Goal: Task Accomplishment & Management: Manage account settings

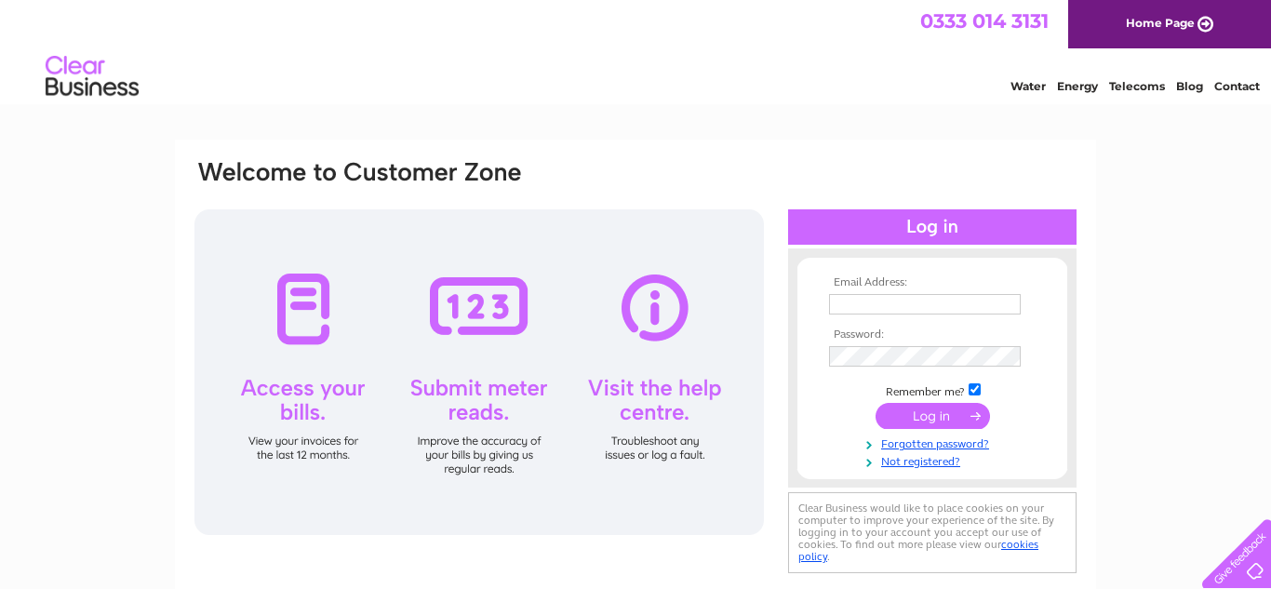
click at [218, 42] on div "0333 014 3131 Home Page" at bounding box center [635, 24] width 1271 height 48
click at [907, 312] on input "text" at bounding box center [925, 304] width 192 height 20
type input "grillpituk@gmail.co.uk"
click at [876, 405] on input "submit" at bounding box center [933, 418] width 114 height 26
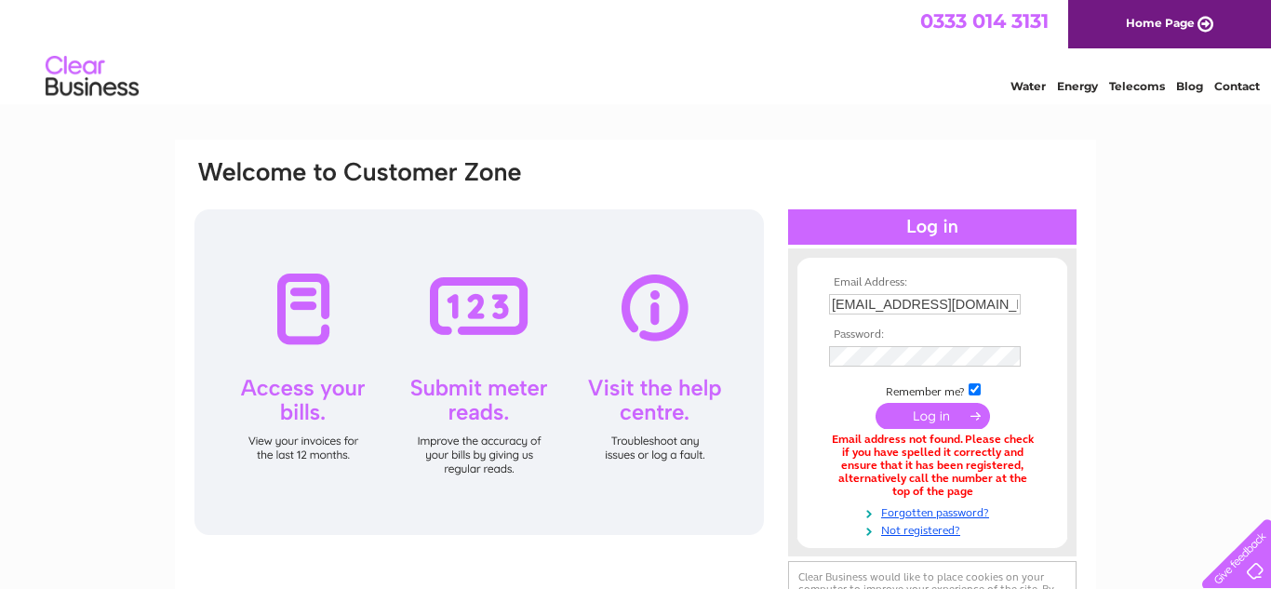
click at [880, 338] on th "Password:" at bounding box center [933, 335] width 216 height 13
click at [986, 309] on input "grillpituk@gmail.co.uk" at bounding box center [925, 304] width 192 height 20
type input "grillpituk@gmail.com"
click at [876, 405] on input "submit" at bounding box center [933, 418] width 114 height 26
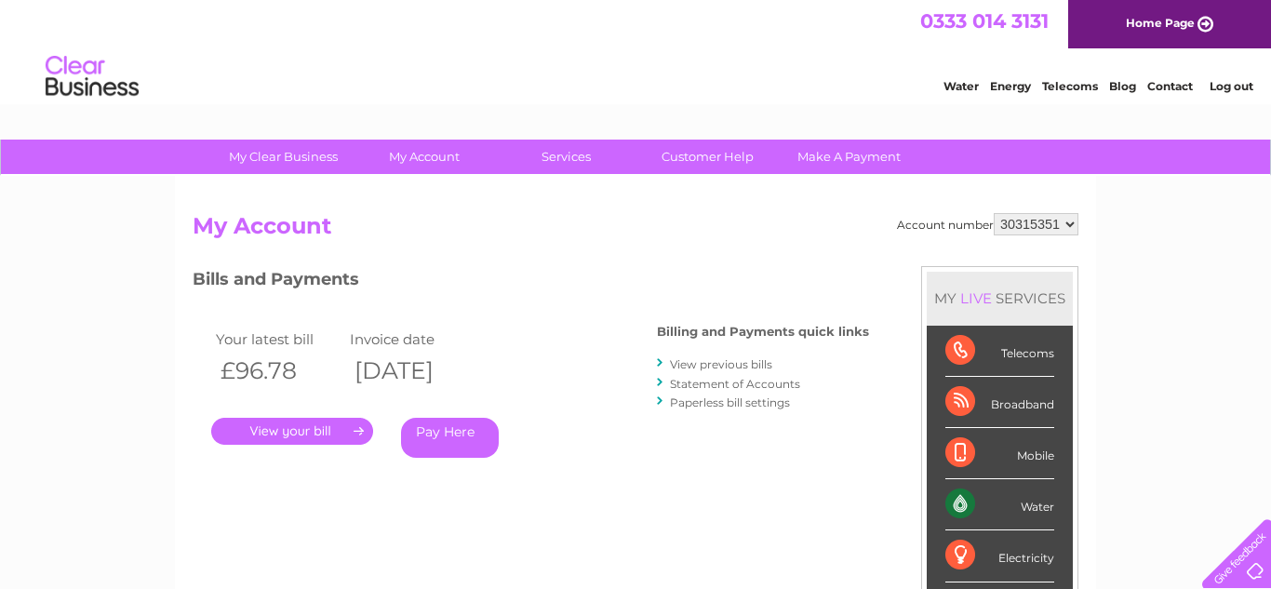
click at [340, 428] on link "." at bounding box center [292, 431] width 162 height 27
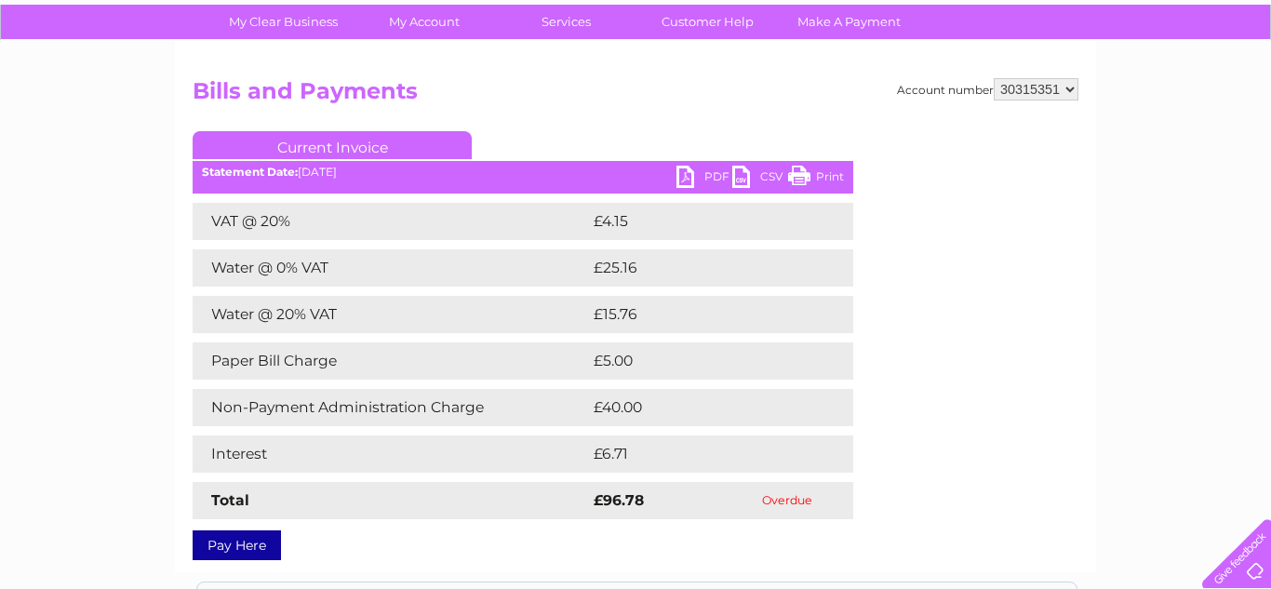
scroll to position [137, 0]
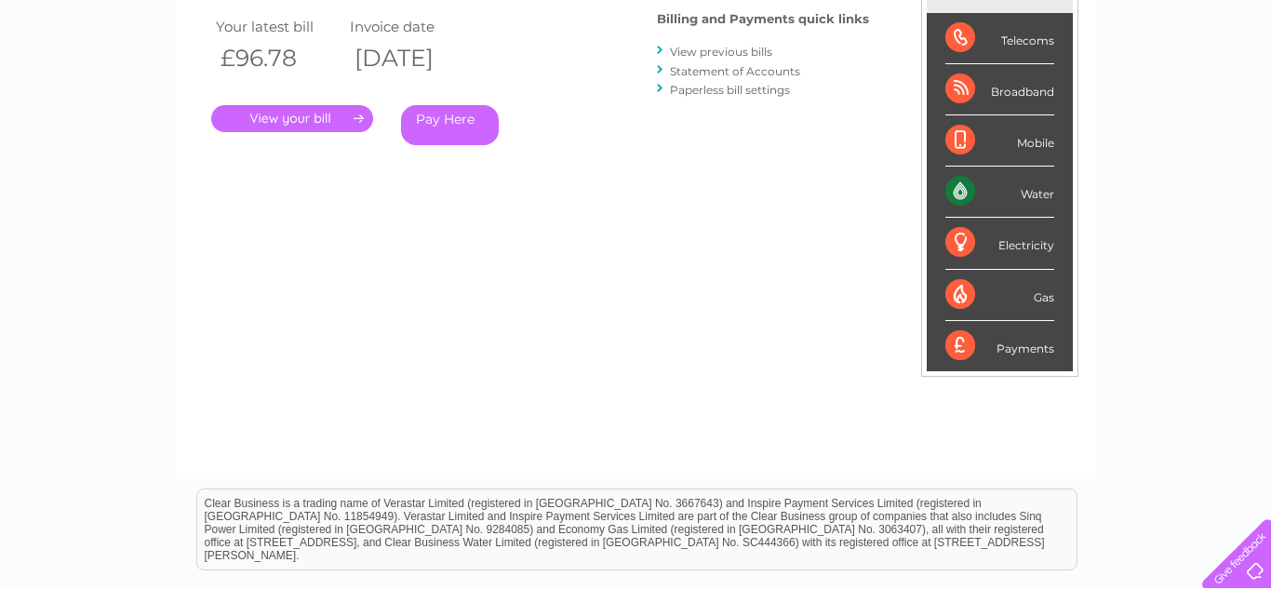
scroll to position [305, 0]
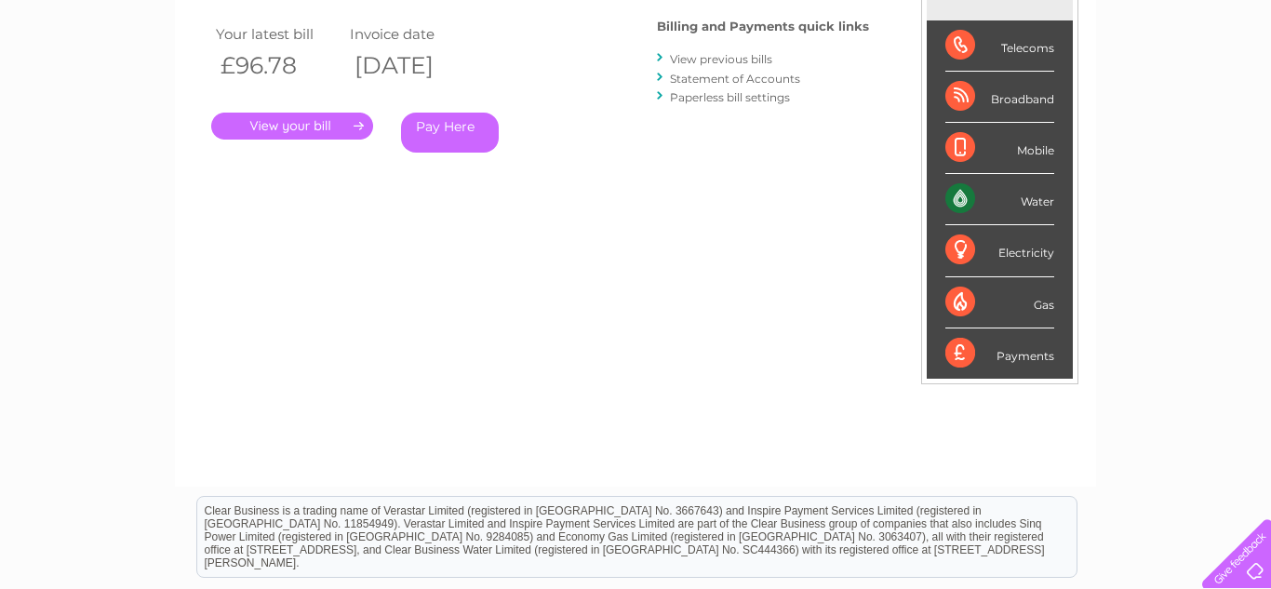
click at [766, 60] on link "View previous bills" at bounding box center [721, 59] width 102 height 14
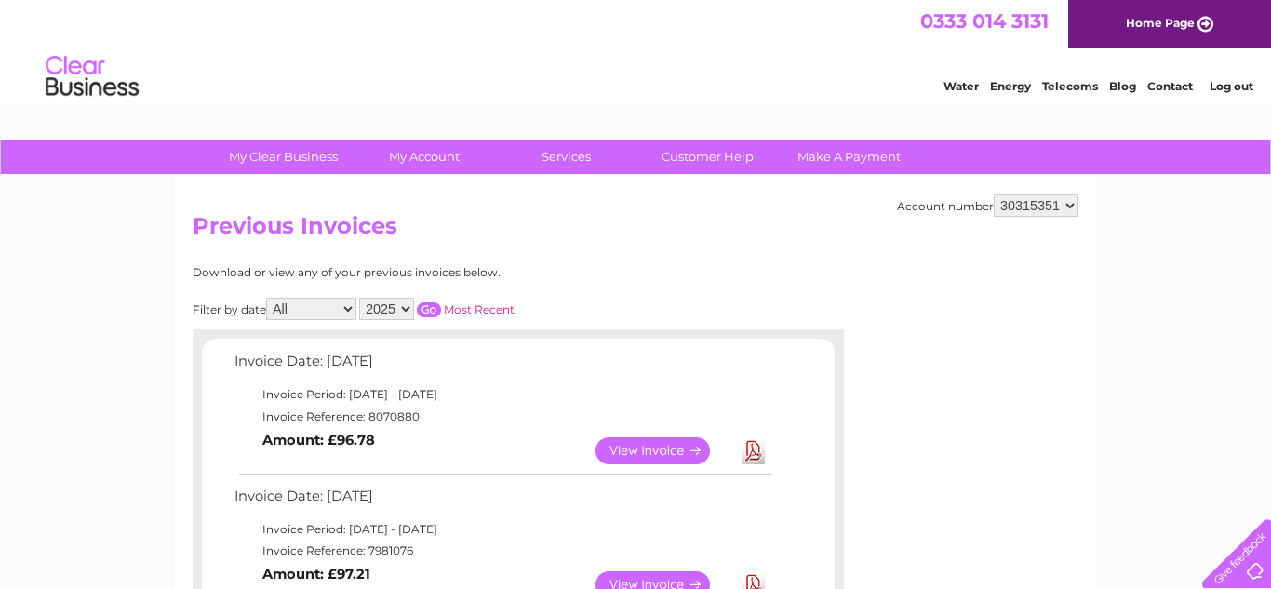
click at [641, 459] on link "View" at bounding box center [664, 450] width 137 height 27
click at [657, 449] on link "View" at bounding box center [664, 450] width 137 height 27
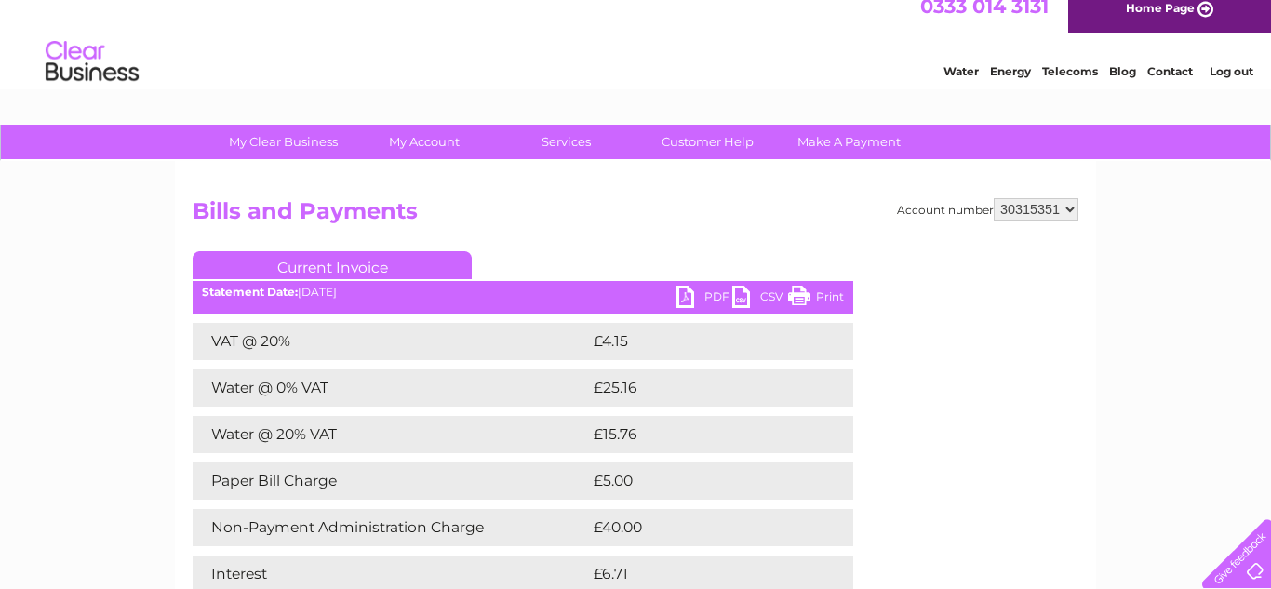
scroll to position [10, 0]
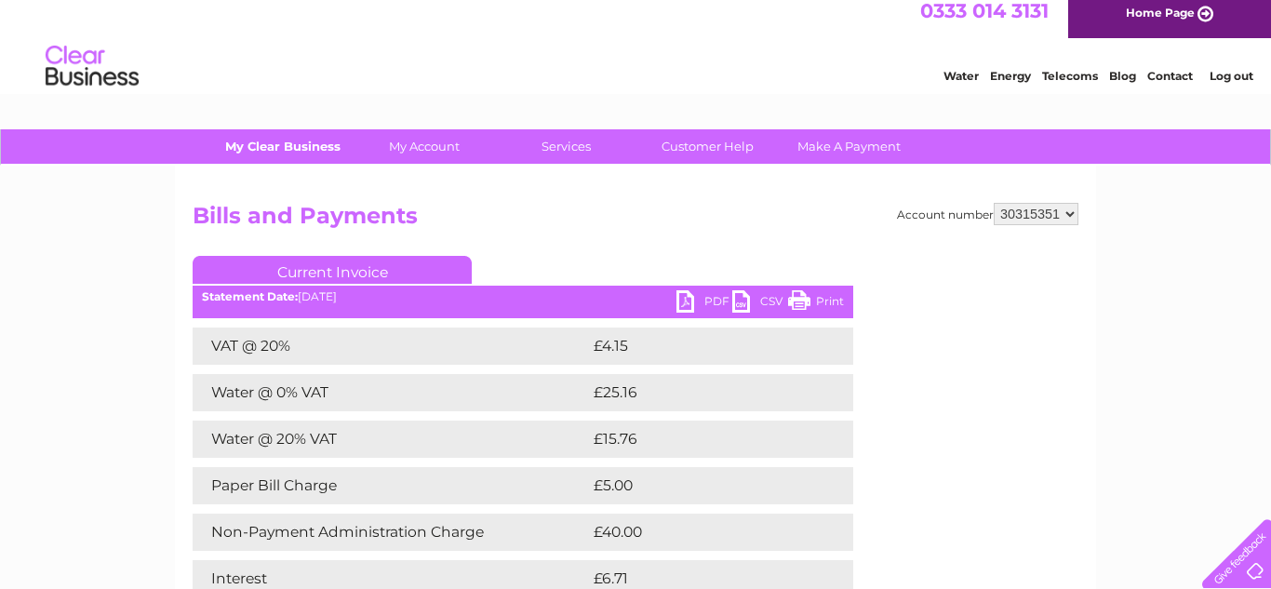
click at [260, 146] on link "My Clear Business" at bounding box center [284, 146] width 154 height 34
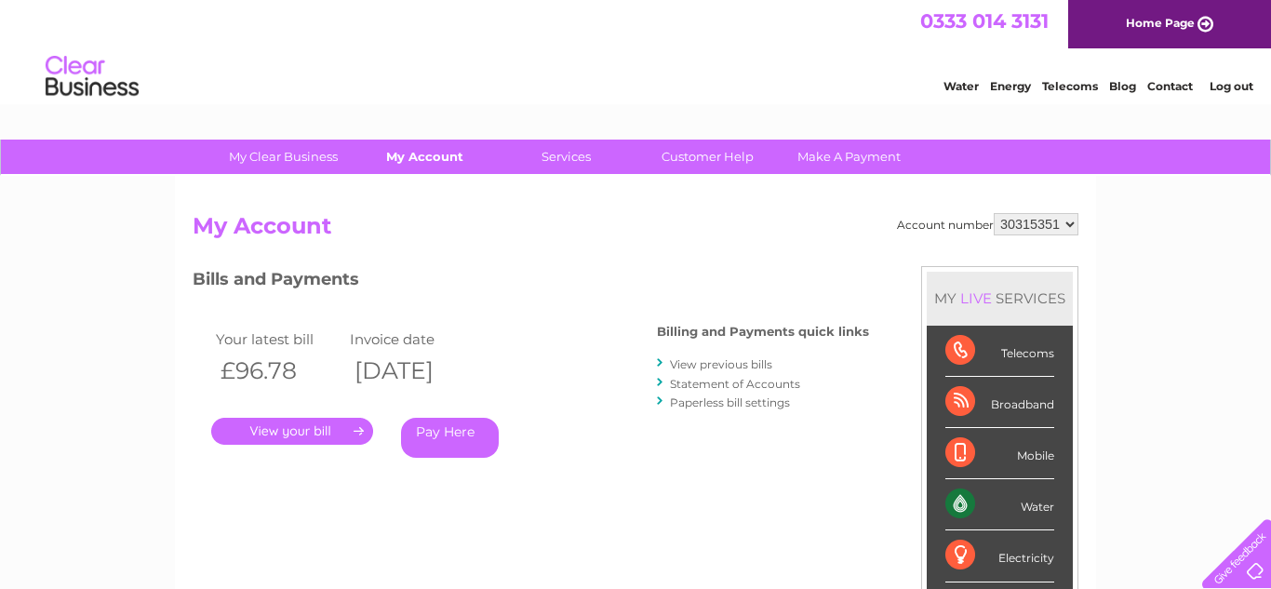
click at [399, 159] on link "My Account" at bounding box center [425, 157] width 154 height 34
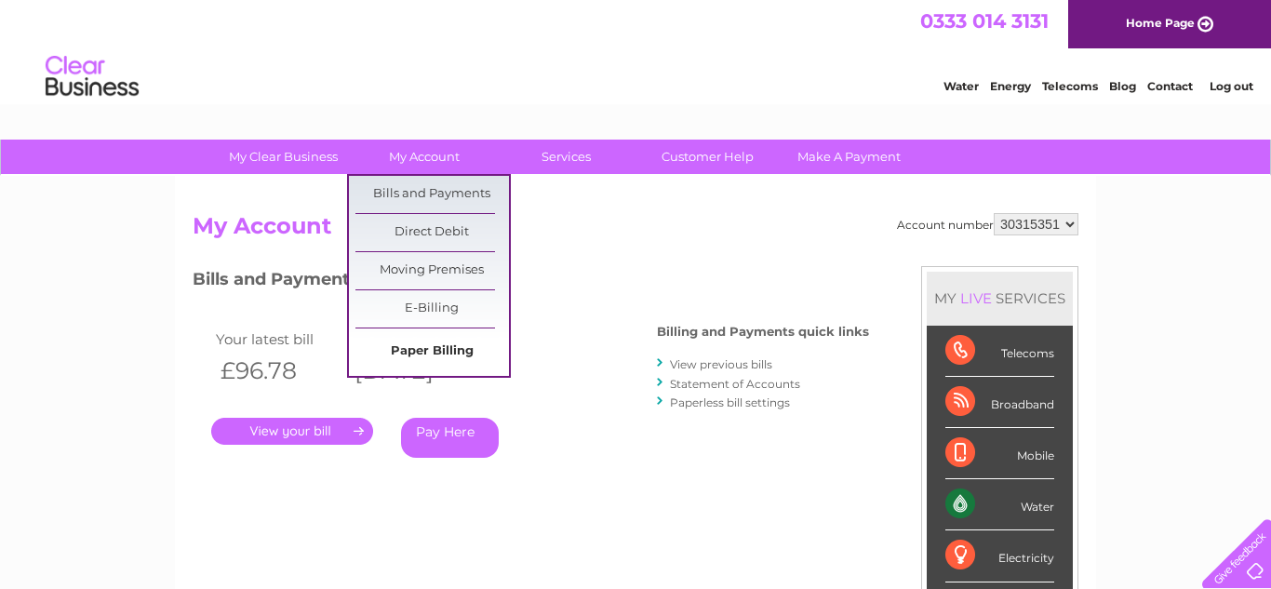
click at [402, 356] on link "Paper Billing" at bounding box center [433, 351] width 154 height 37
click at [415, 333] on link "Paper Billing" at bounding box center [433, 351] width 154 height 37
click at [415, 347] on link "Paper Billing" at bounding box center [433, 351] width 154 height 37
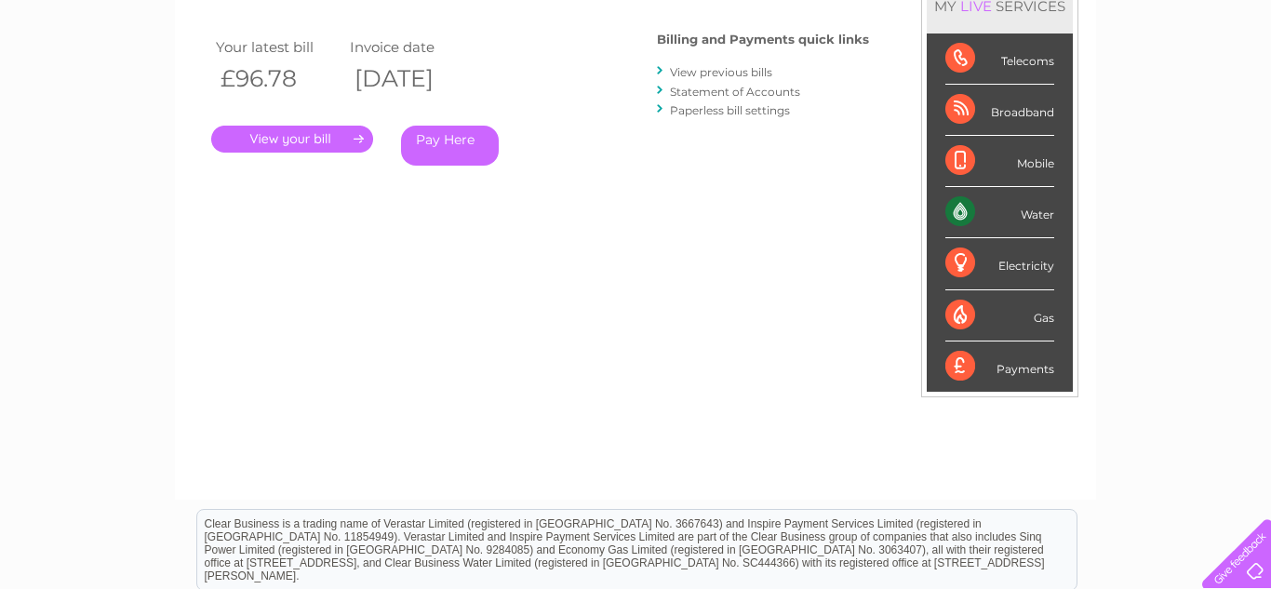
scroll to position [293, 0]
click at [692, 111] on link "Paperless bill settings" at bounding box center [730, 109] width 120 height 14
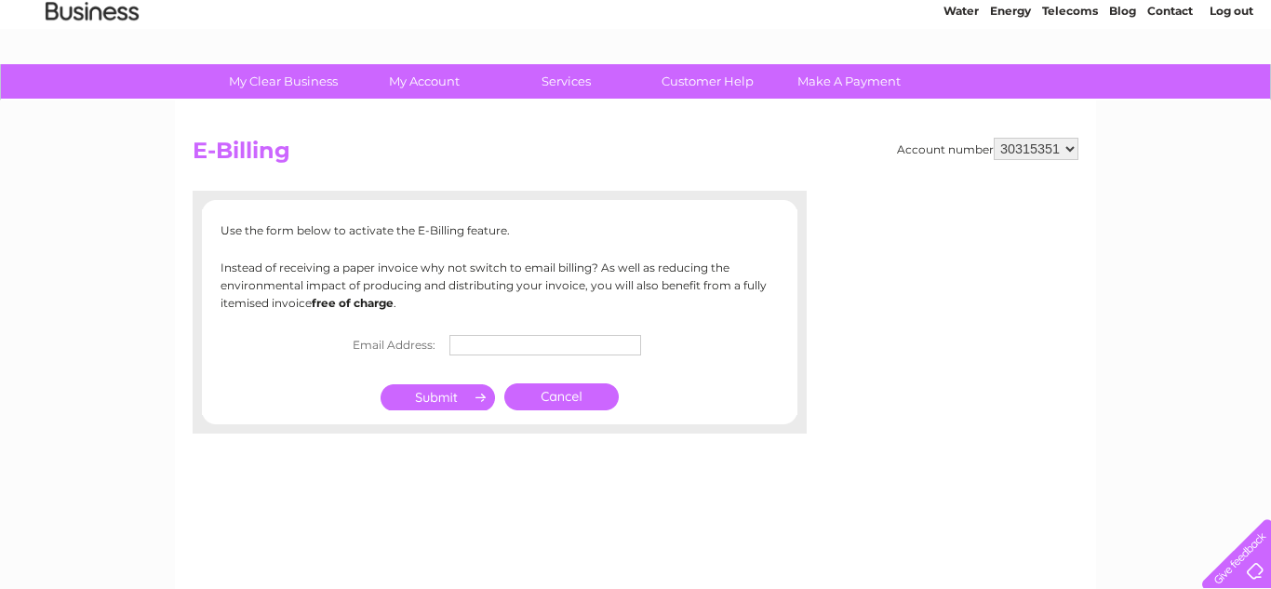
scroll to position [84, 0]
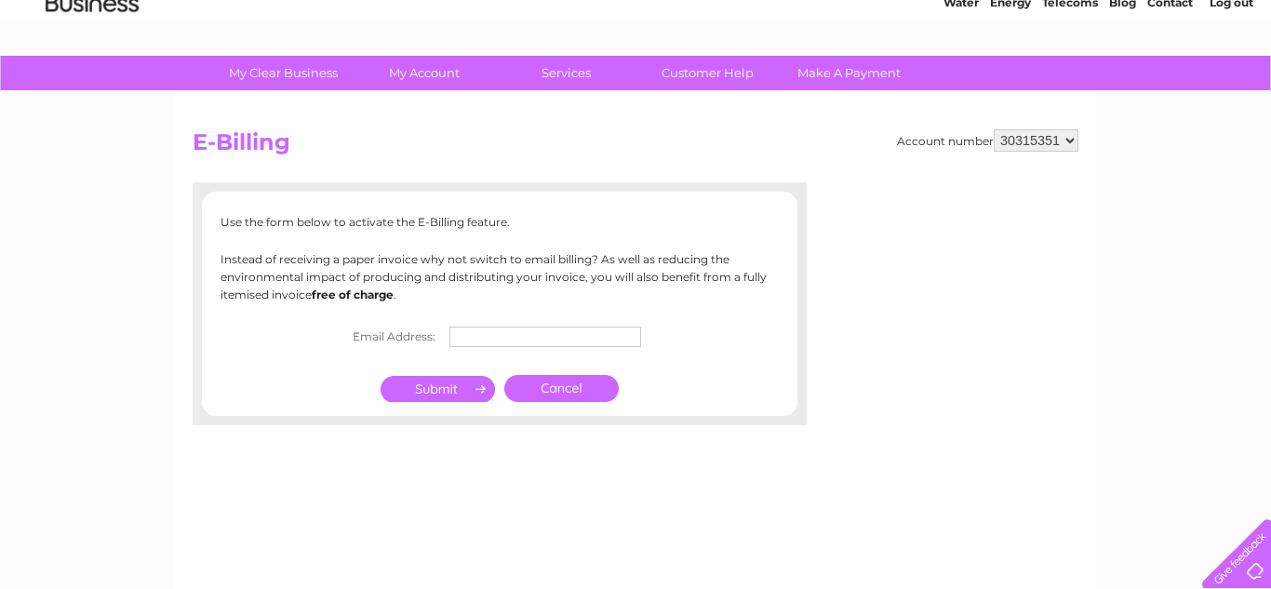
click at [482, 342] on input "text" at bounding box center [546, 337] width 192 height 20
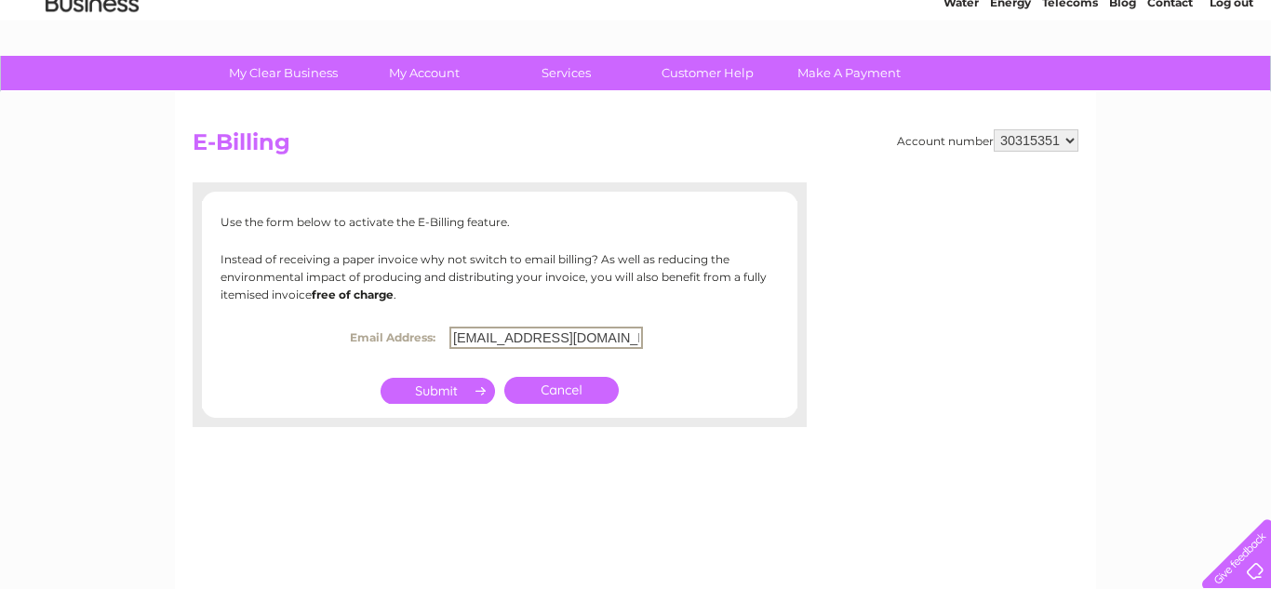
type input "[EMAIL_ADDRESS][DOMAIN_NAME]"
click at [464, 394] on input "submit" at bounding box center [438, 391] width 114 height 26
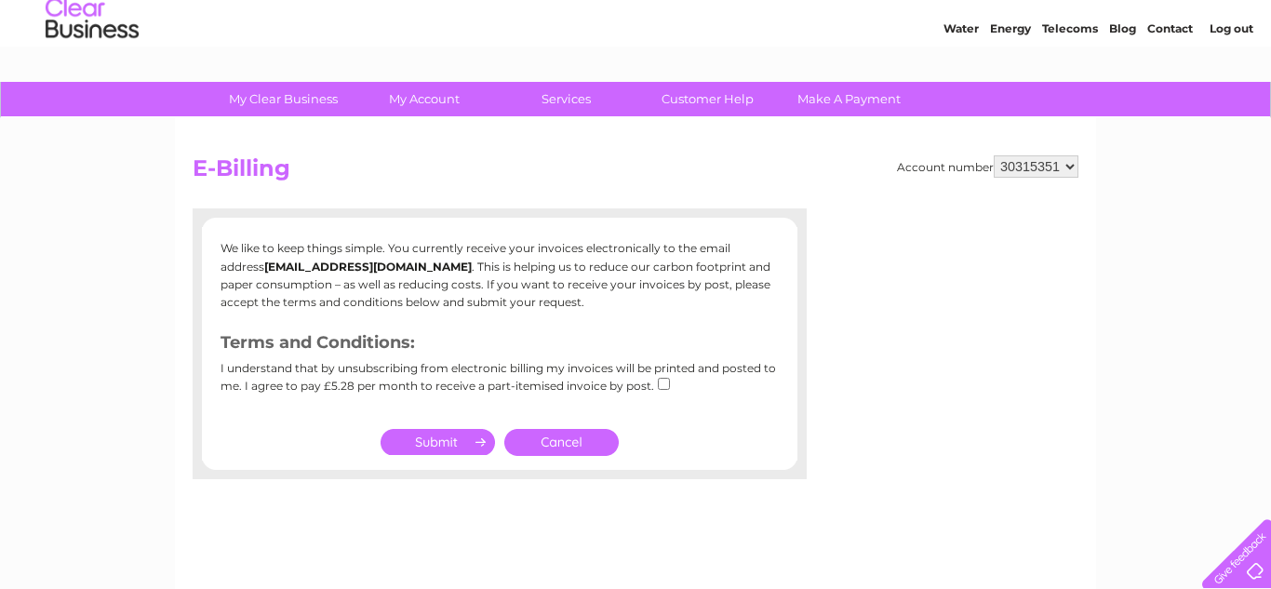
scroll to position [56, 0]
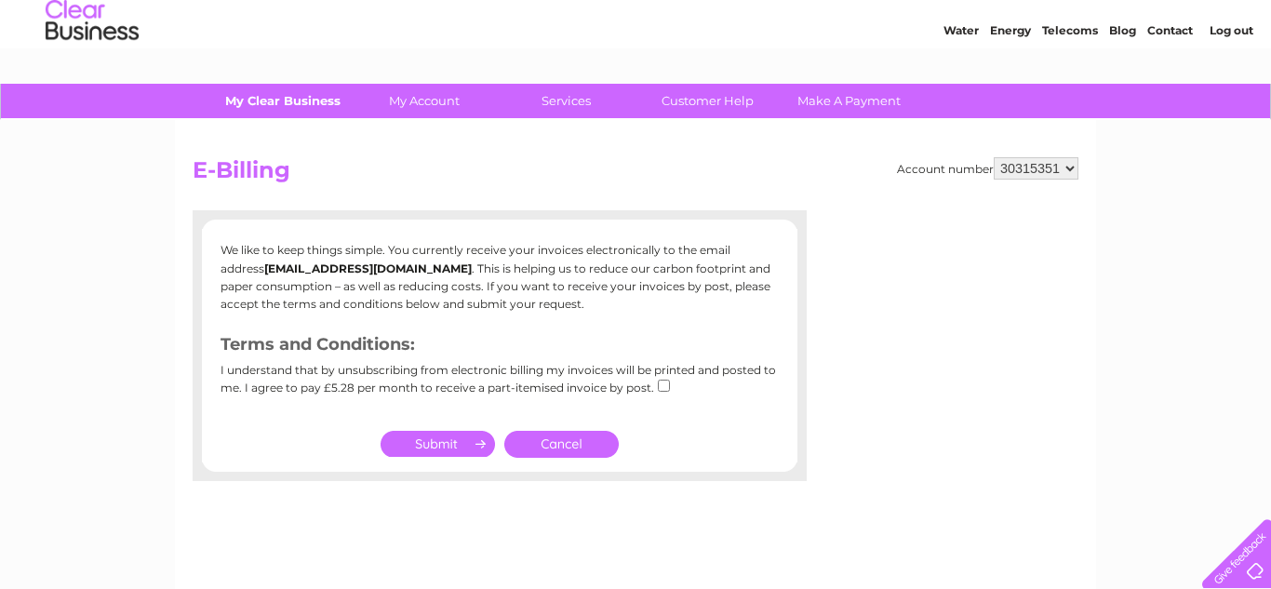
click at [254, 117] on link "My Clear Business" at bounding box center [284, 101] width 154 height 34
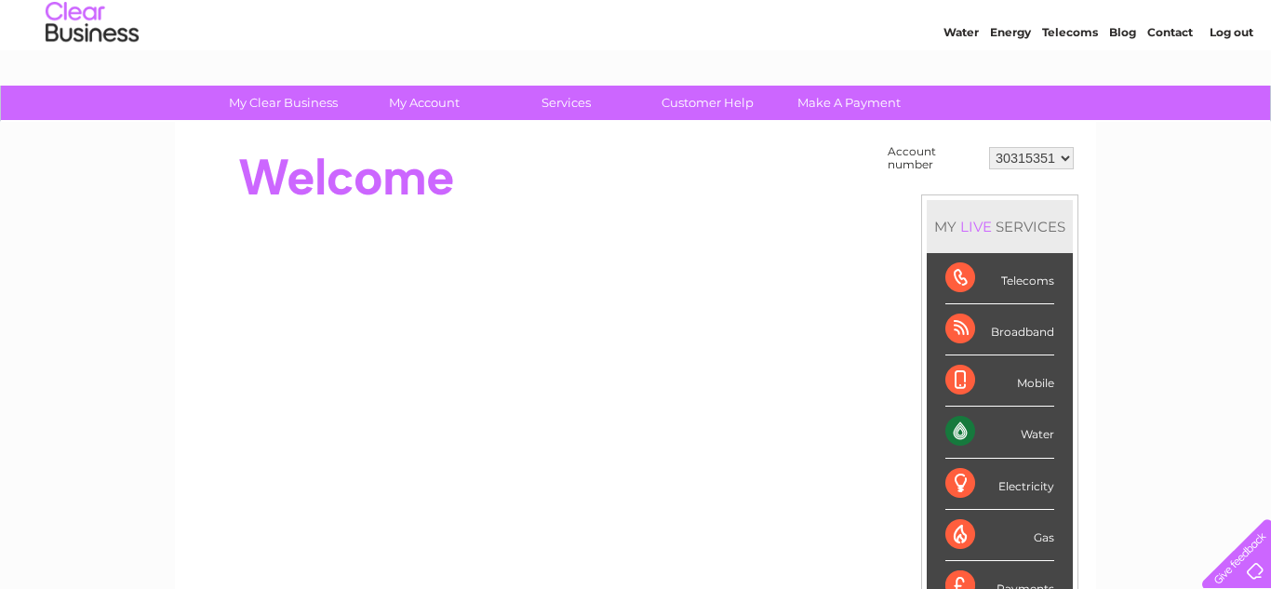
scroll to position [56, 0]
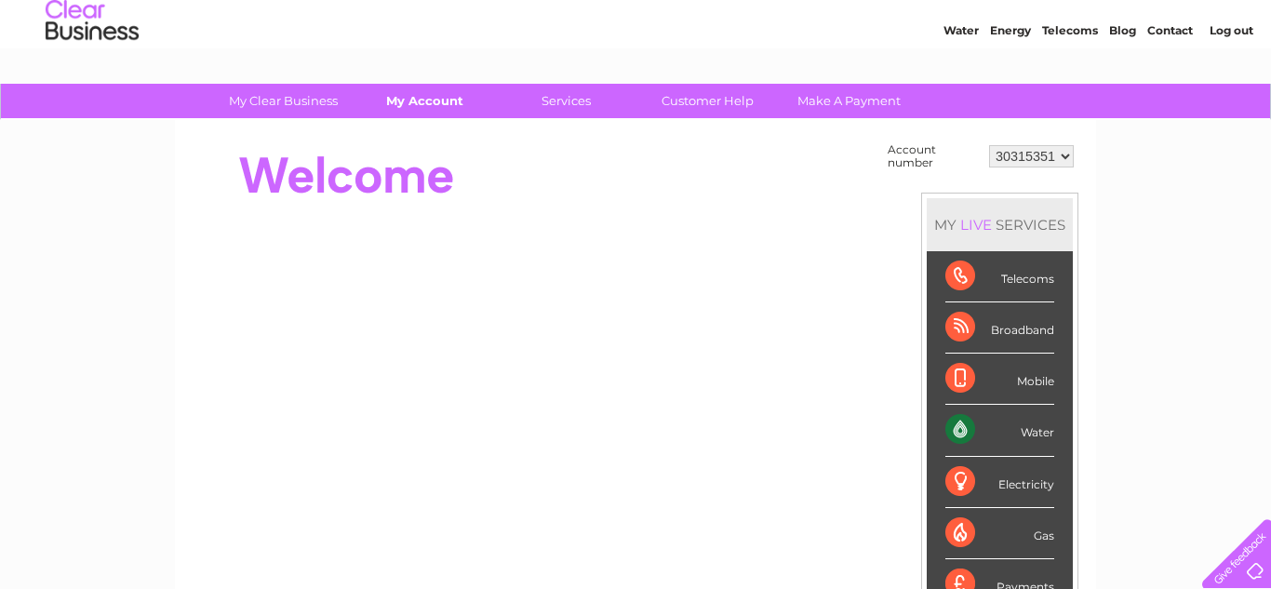
click at [430, 106] on link "My Account" at bounding box center [425, 101] width 154 height 34
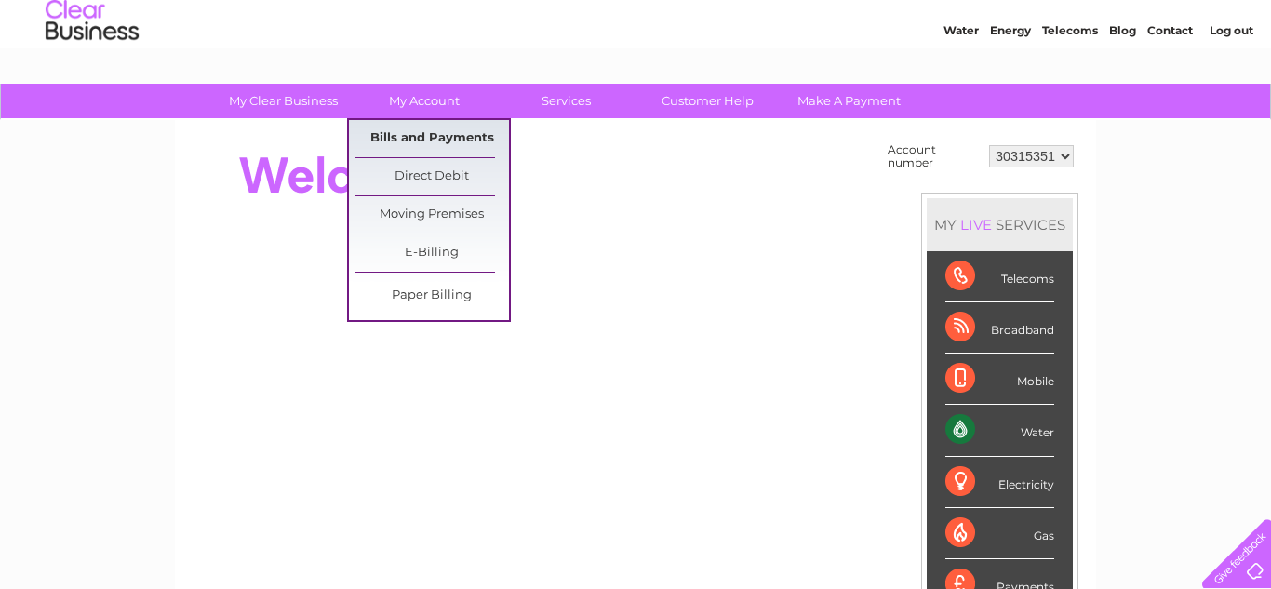
click at [380, 141] on link "Bills and Payments" at bounding box center [433, 138] width 154 height 37
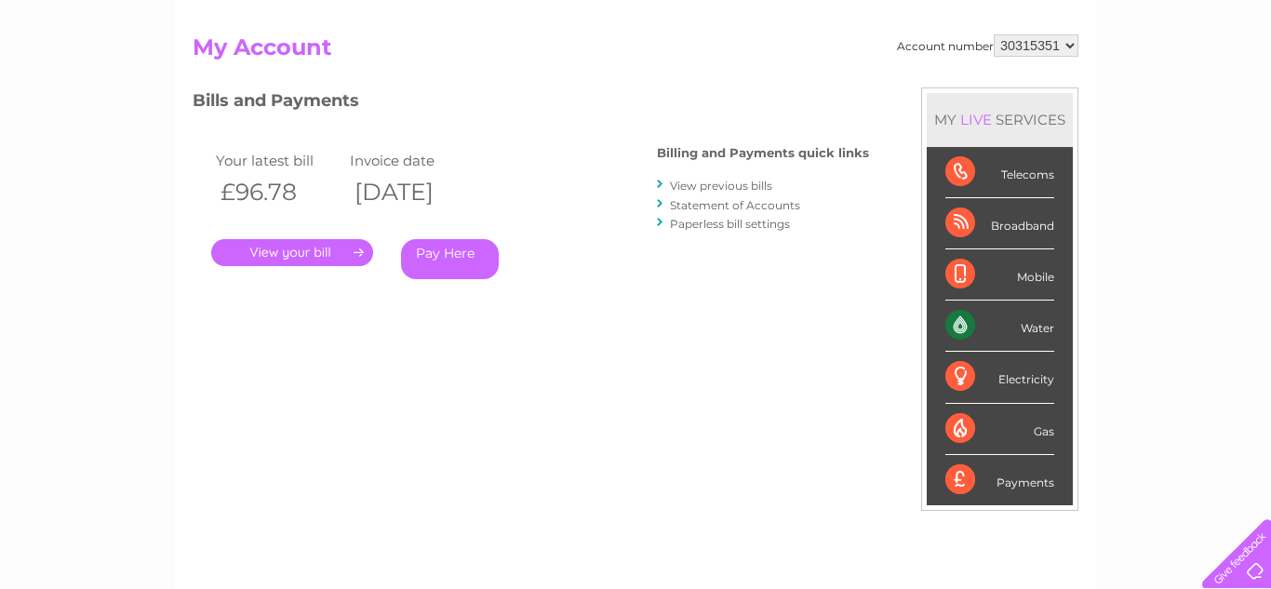
scroll to position [181, 0]
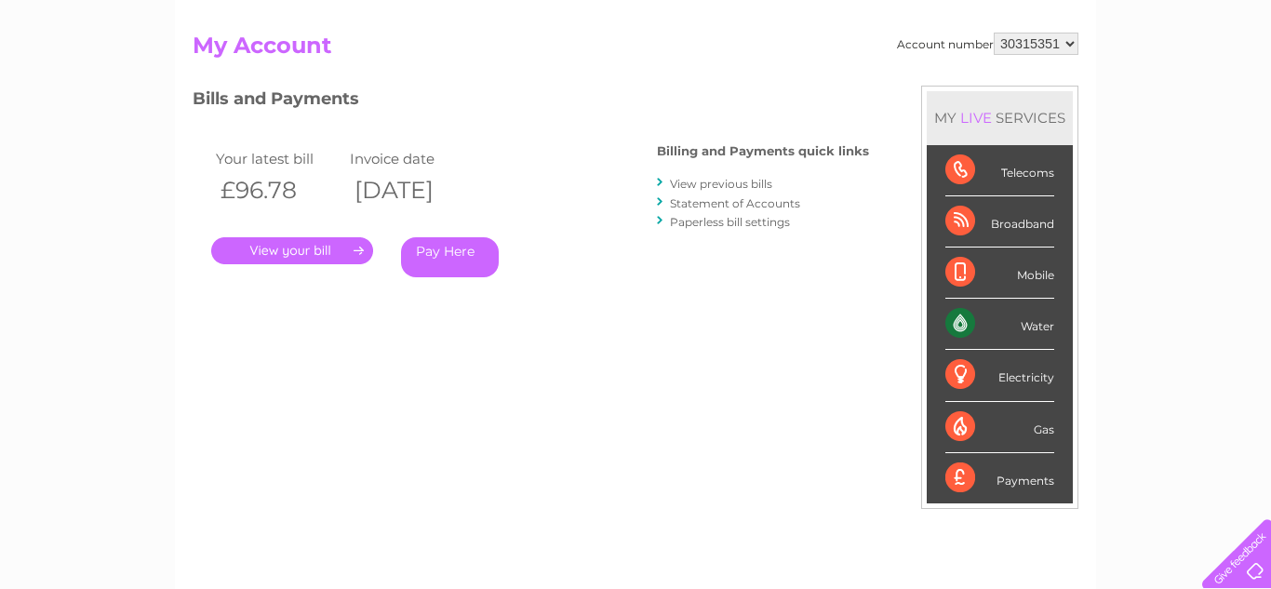
click at [239, 253] on link "." at bounding box center [292, 250] width 162 height 27
click at [718, 200] on link "Statement of Accounts" at bounding box center [735, 203] width 130 height 14
click at [700, 188] on link "View previous bills" at bounding box center [721, 184] width 102 height 14
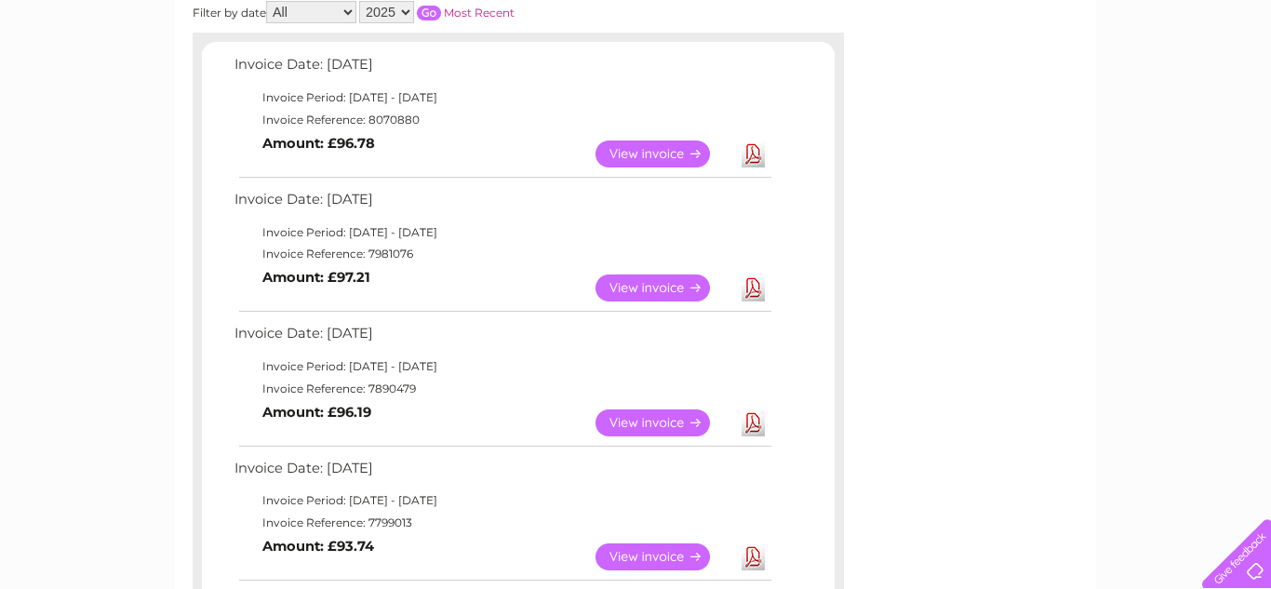
scroll to position [302, 0]
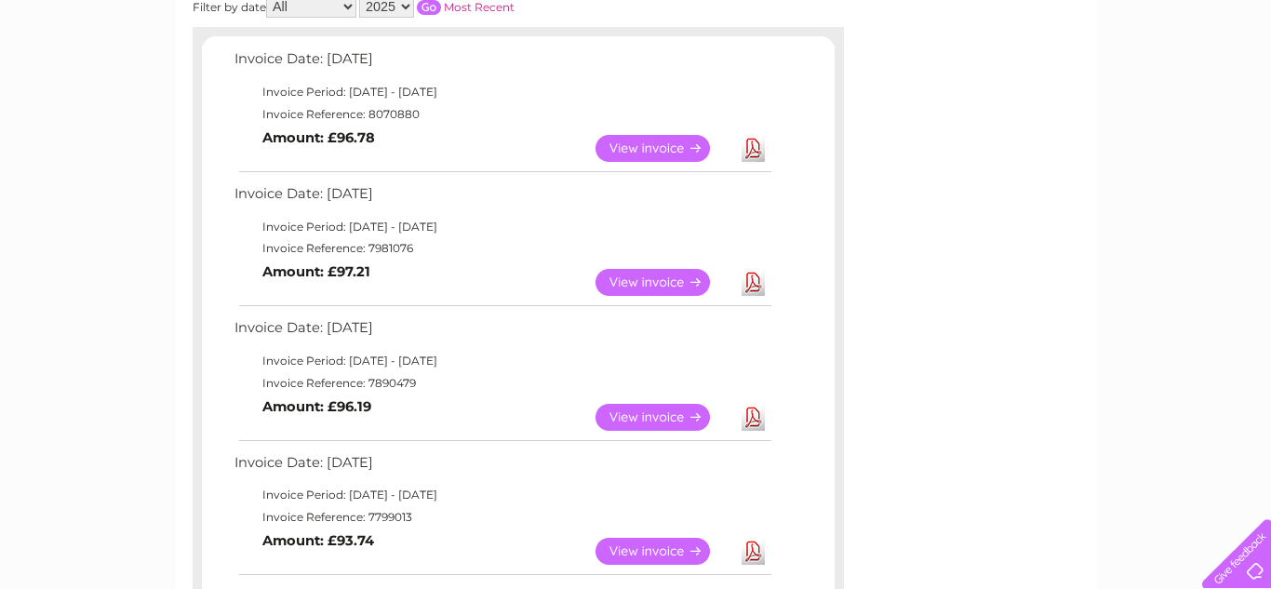
click at [627, 151] on link "View" at bounding box center [664, 148] width 137 height 27
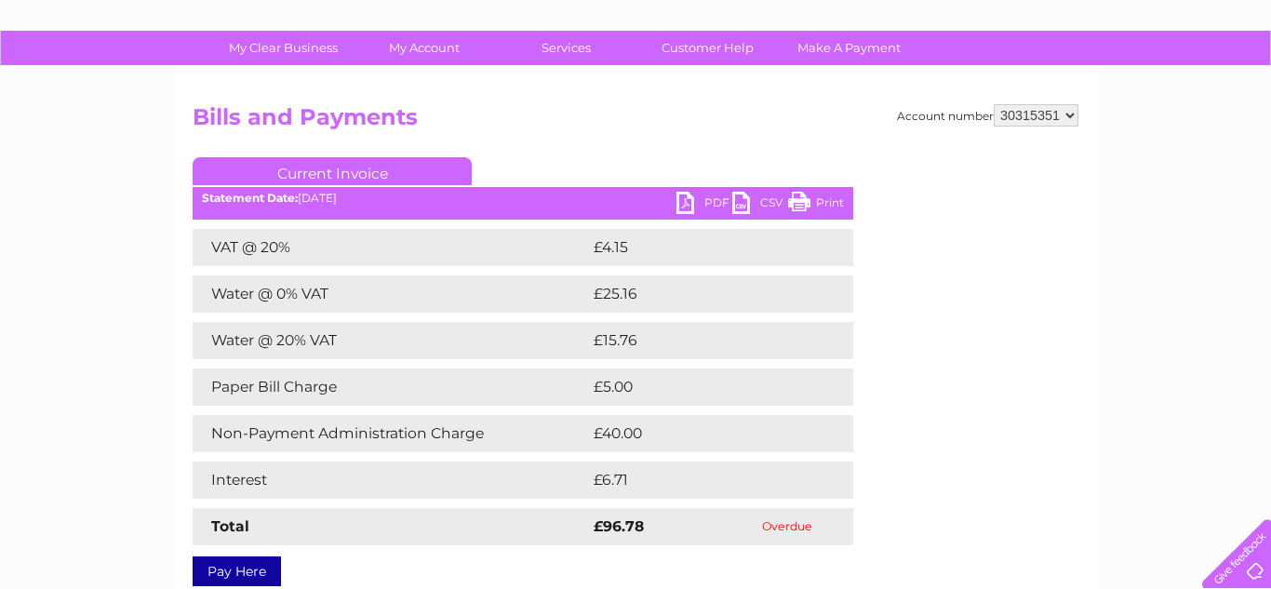
scroll to position [101, 0]
